Goal: Transaction & Acquisition: Purchase product/service

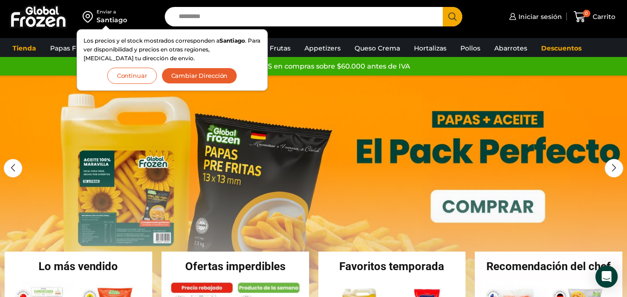
click at [129, 77] on button "Continuar" at bounding box center [132, 76] width 50 height 16
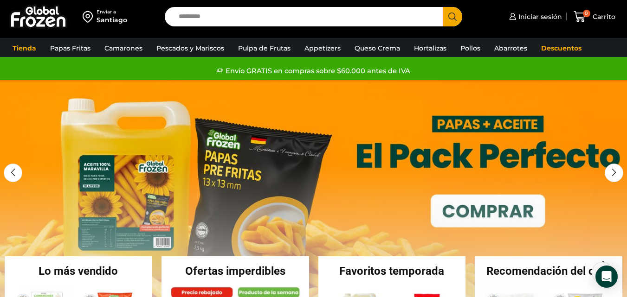
scroll to position [139, 0]
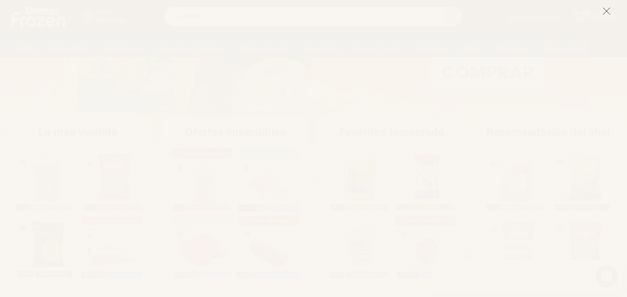
click at [607, 13] on icon at bounding box center [606, 11] width 8 height 8
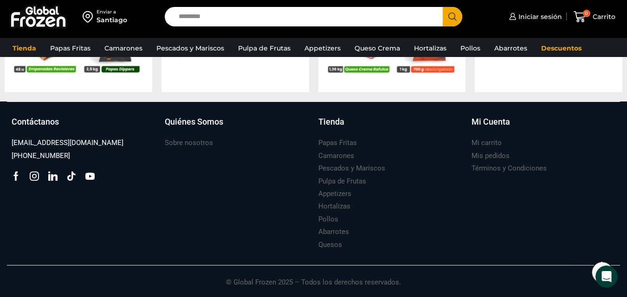
scroll to position [761, 0]
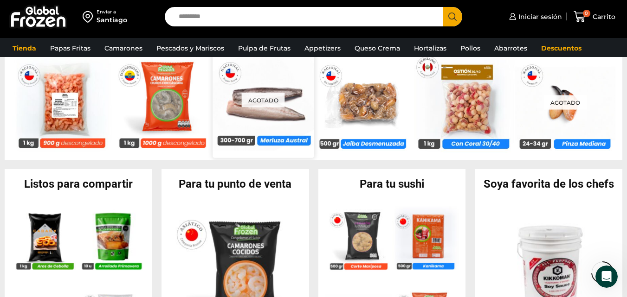
click at [285, 123] on div "Agotado" at bounding box center [263, 100] width 101 height 102
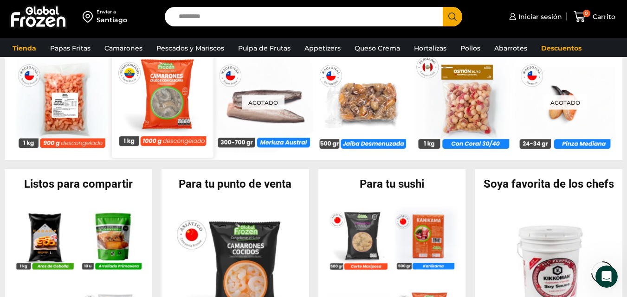
click at [164, 99] on img at bounding box center [162, 99] width 101 height 101
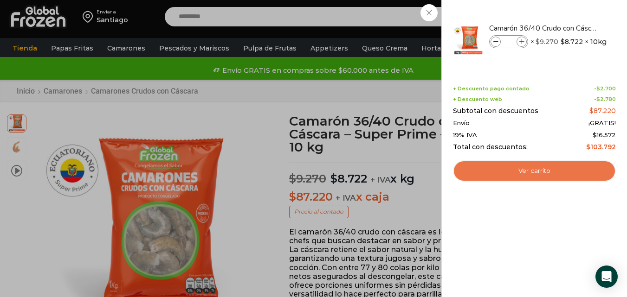
click at [571, 162] on link "Ver carrito" at bounding box center [534, 171] width 163 height 21
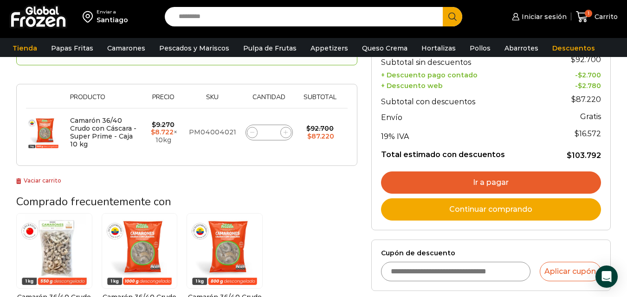
scroll to position [139, 0]
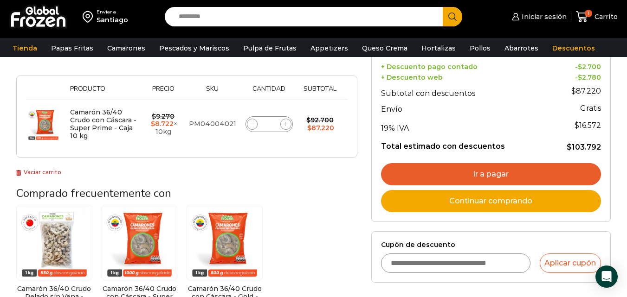
click at [546, 170] on link "Ir a pagar" at bounding box center [491, 174] width 220 height 22
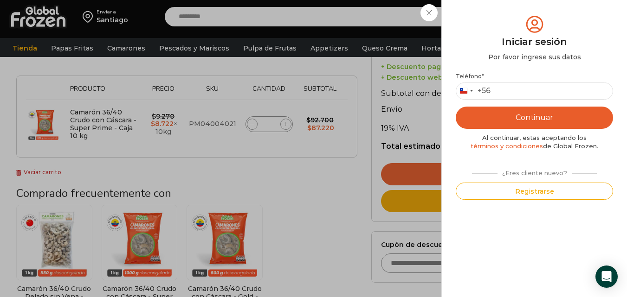
click at [510, 12] on div "Iniciar sesión Mi cuenta Login Register Iniciar sesión Por favor ingrese sus da…" at bounding box center [538, 16] width 57 height 19
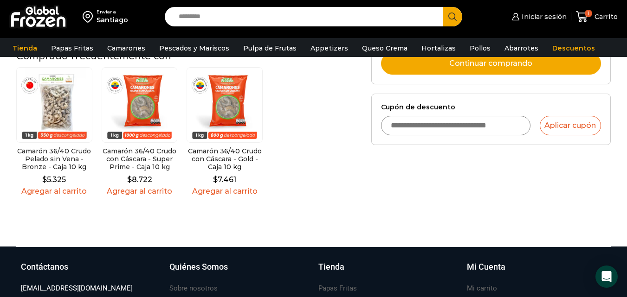
scroll to position [278, 0]
